Goal: Information Seeking & Learning: Check status

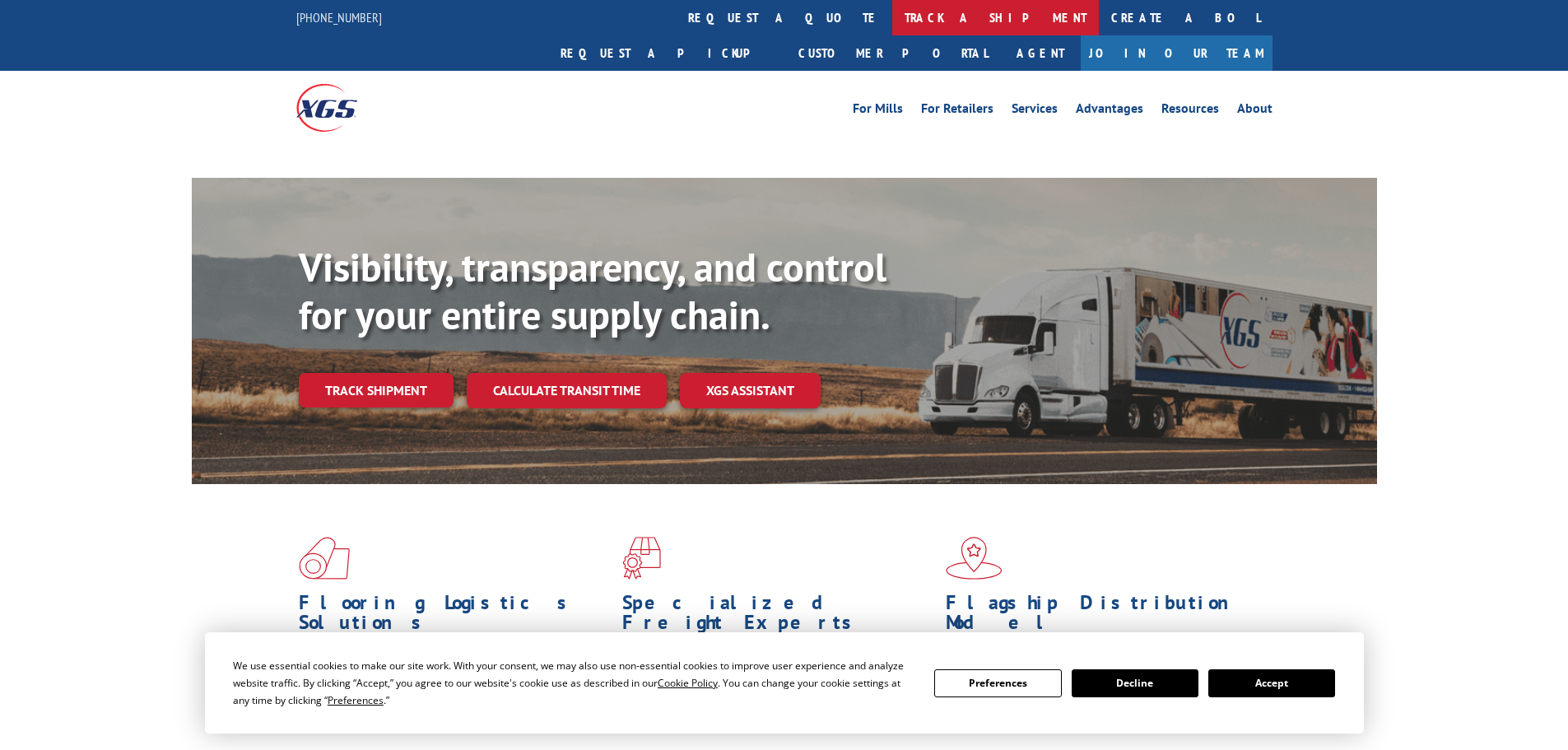
click at [892, 25] on link "track a shipment" at bounding box center [995, 17] width 207 height 36
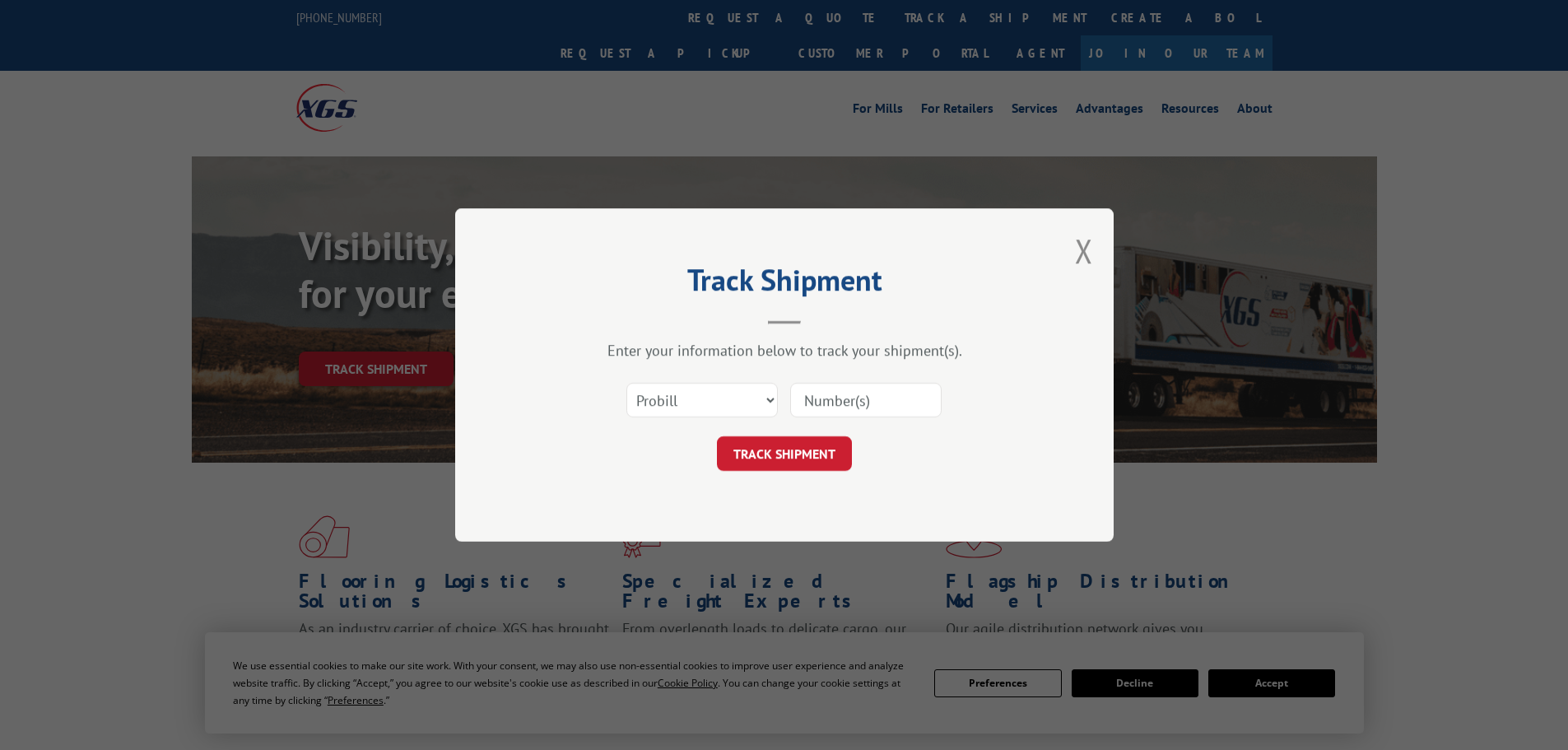
click at [845, 406] on input at bounding box center [866, 400] width 152 height 35
paste input "17477482"
type input "17477482"
click button "TRACK SHIPMENT" at bounding box center [784, 454] width 135 height 35
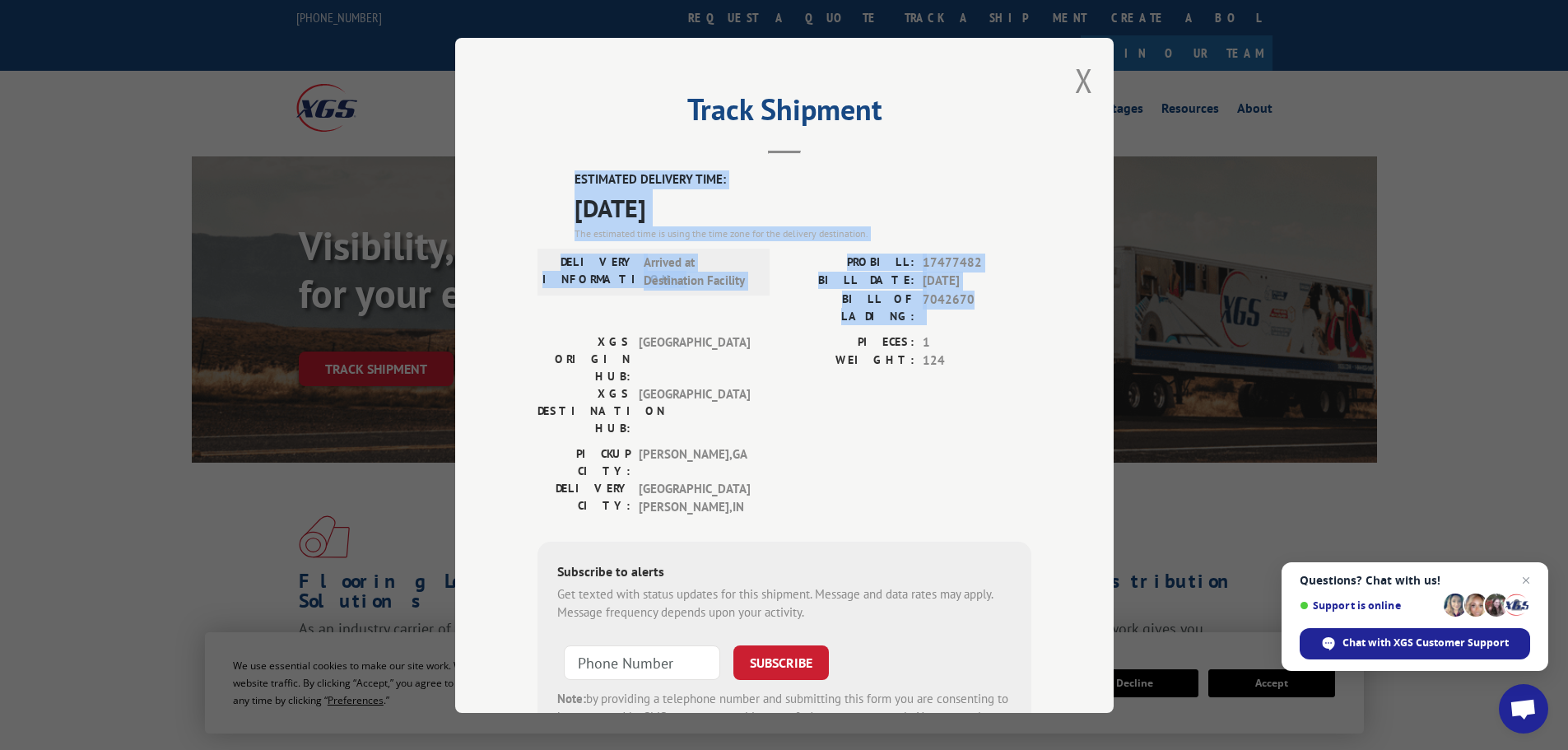
drag, startPoint x: 972, startPoint y: 296, endPoint x: 535, endPoint y: 185, distance: 450.9
click at [537, 185] on div "ESTIMATED DELIVERY TIME: [DATE] The estimated time is using the time zone for t…" at bounding box center [784, 467] width 494 height 594
copy div "ESTIMATED DELIVERY TIME: [DATE] The estimated time is using the time zone for t…"
click at [1082, 82] on button "Close modal" at bounding box center [1083, 80] width 18 height 43
